Goal: Task Accomplishment & Management: Use online tool/utility

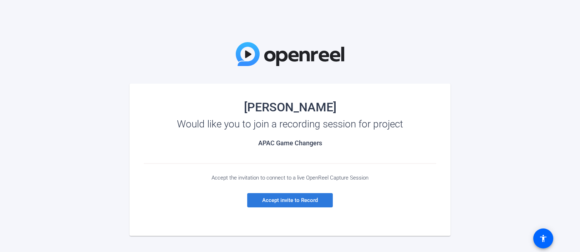
click at [294, 202] on span "Accept invite to Record" at bounding box center [290, 200] width 56 height 6
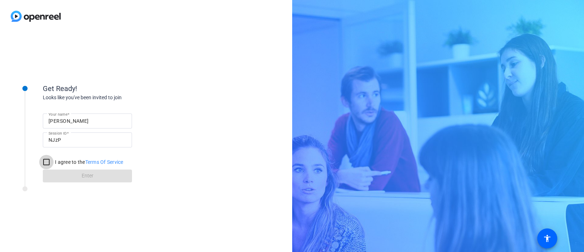
click at [46, 164] on input "I agree to the Terms Of Service" at bounding box center [46, 162] width 14 height 14
checkbox input "true"
click at [82, 178] on span "Enter" at bounding box center [88, 175] width 12 height 7
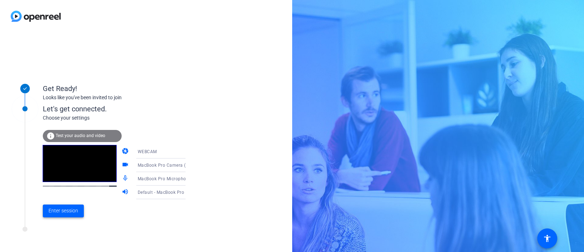
click at [72, 208] on span "Enter session" at bounding box center [64, 210] width 30 height 7
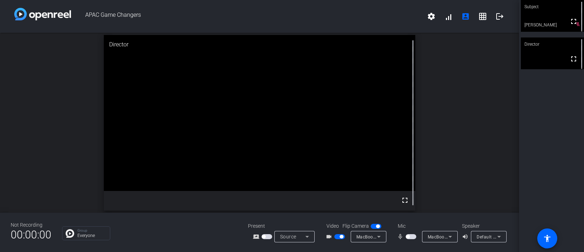
click at [412, 238] on button "button" at bounding box center [411, 236] width 11 height 5
click at [409, 238] on span "button" at bounding box center [411, 236] width 11 height 5
click at [410, 238] on span "button" at bounding box center [411, 236] width 11 height 5
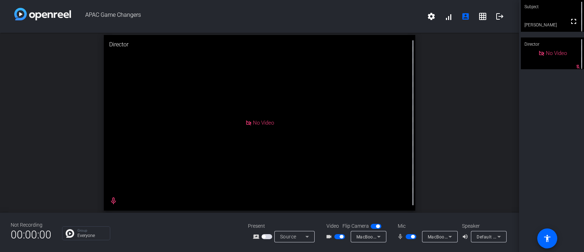
click at [407, 236] on span "button" at bounding box center [411, 236] width 11 height 5
click at [337, 237] on span "button" at bounding box center [339, 236] width 11 height 5
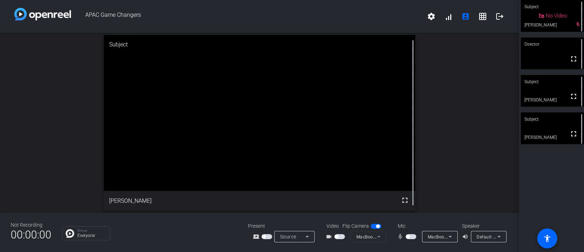
click at [411, 237] on span "button" at bounding box center [411, 236] width 11 height 5
click at [341, 237] on span "button" at bounding box center [339, 236] width 11 height 5
